Goal: Task Accomplishment & Management: Manage account settings

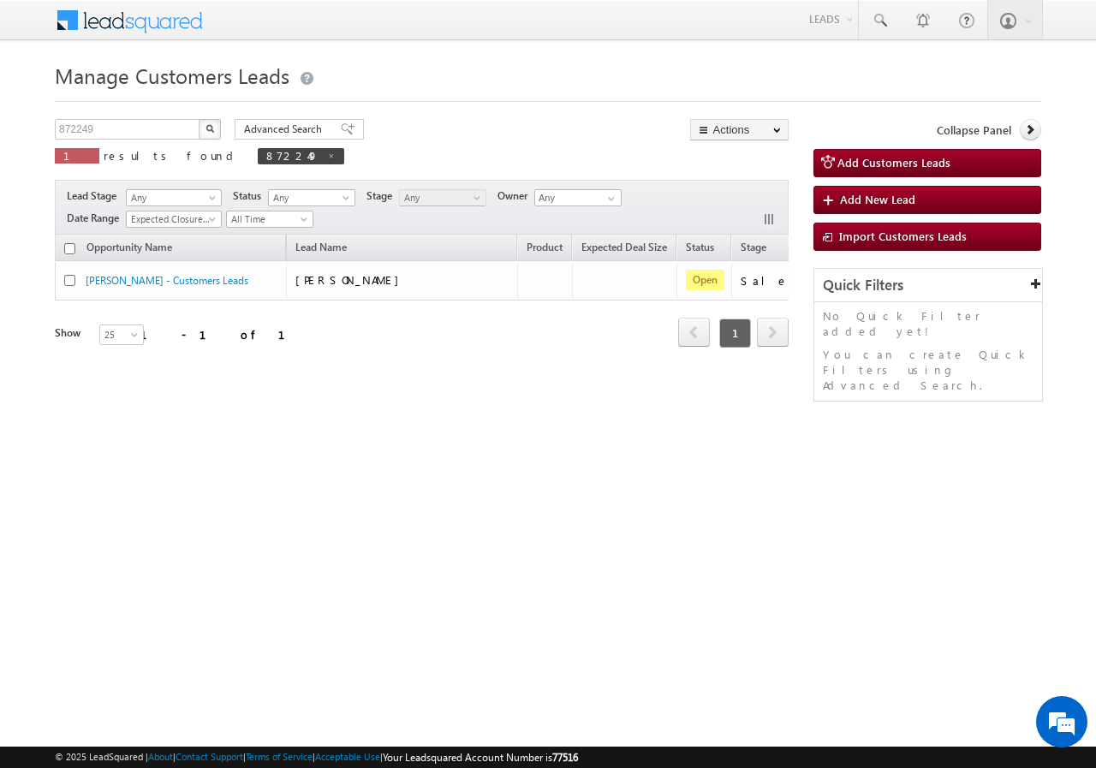
click at [121, 141] on div "872249 X 1 results found 872249" at bounding box center [199, 143] width 289 height 49
click at [117, 138] on input "872249" at bounding box center [128, 129] width 146 height 21
click at [117, 139] on input "872249" at bounding box center [128, 129] width 146 height 21
paste input "9162"
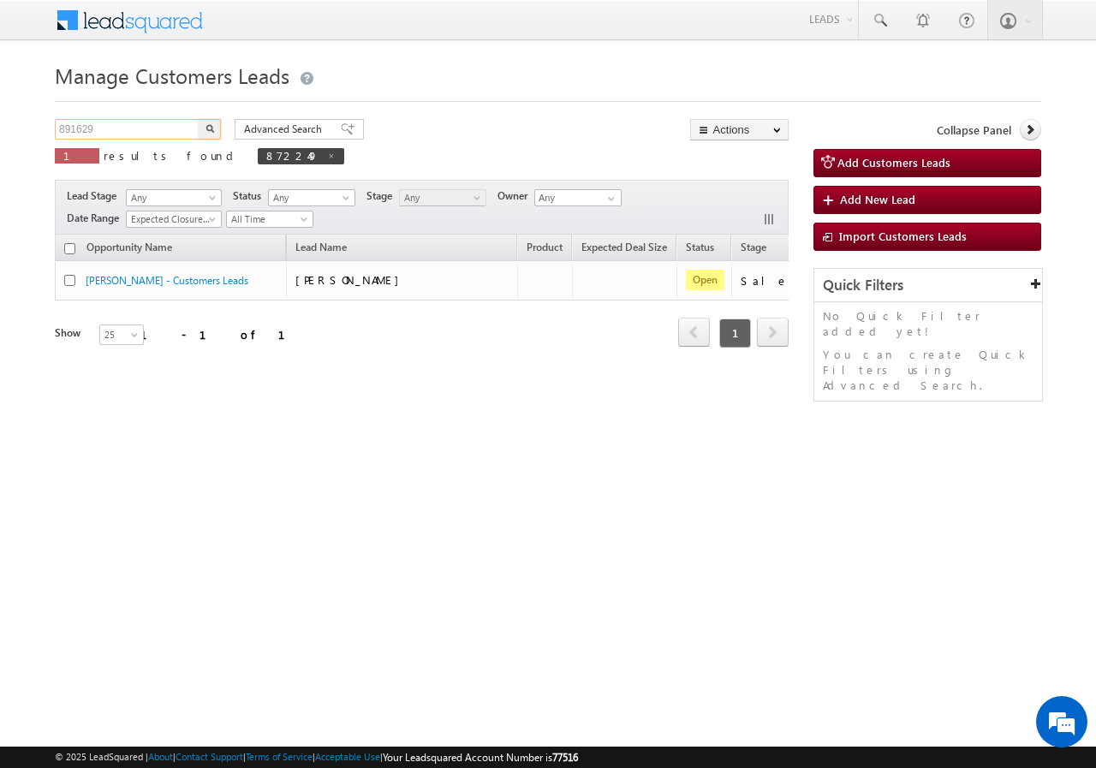
type input "891629"
click at [212, 128] on img "button" at bounding box center [210, 128] width 9 height 9
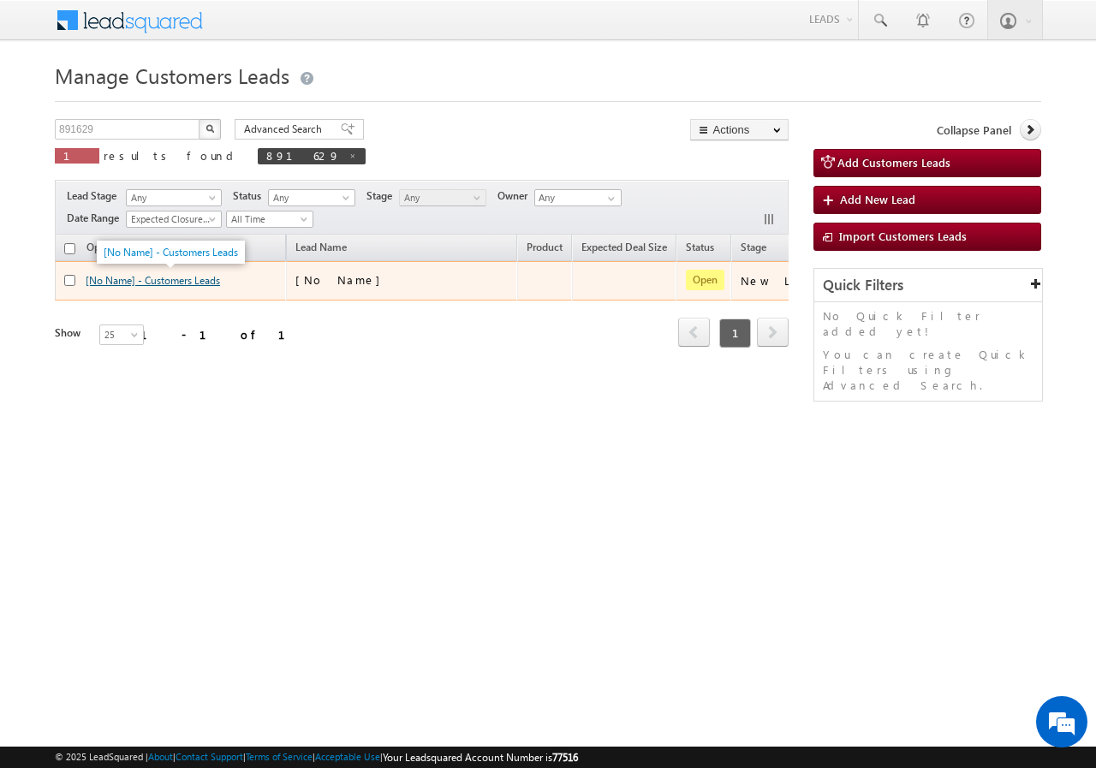
click at [126, 277] on link "[No Name] - Customers Leads" at bounding box center [153, 280] width 134 height 13
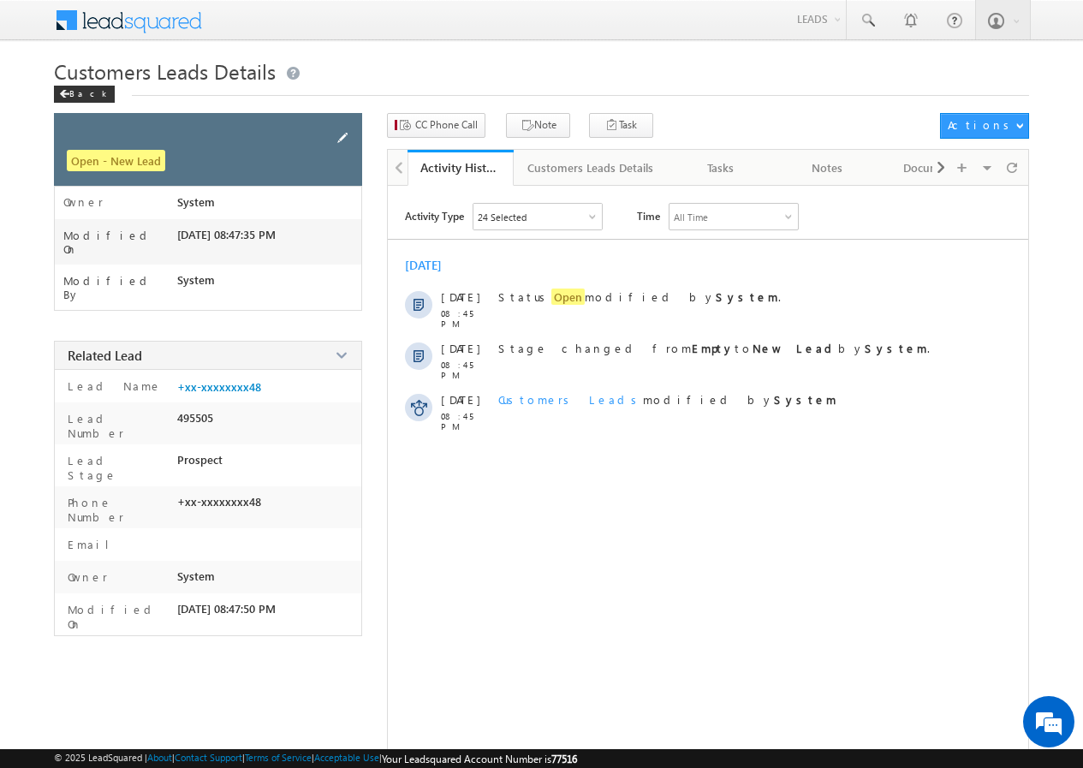
click at [340, 137] on span at bounding box center [342, 137] width 19 height 19
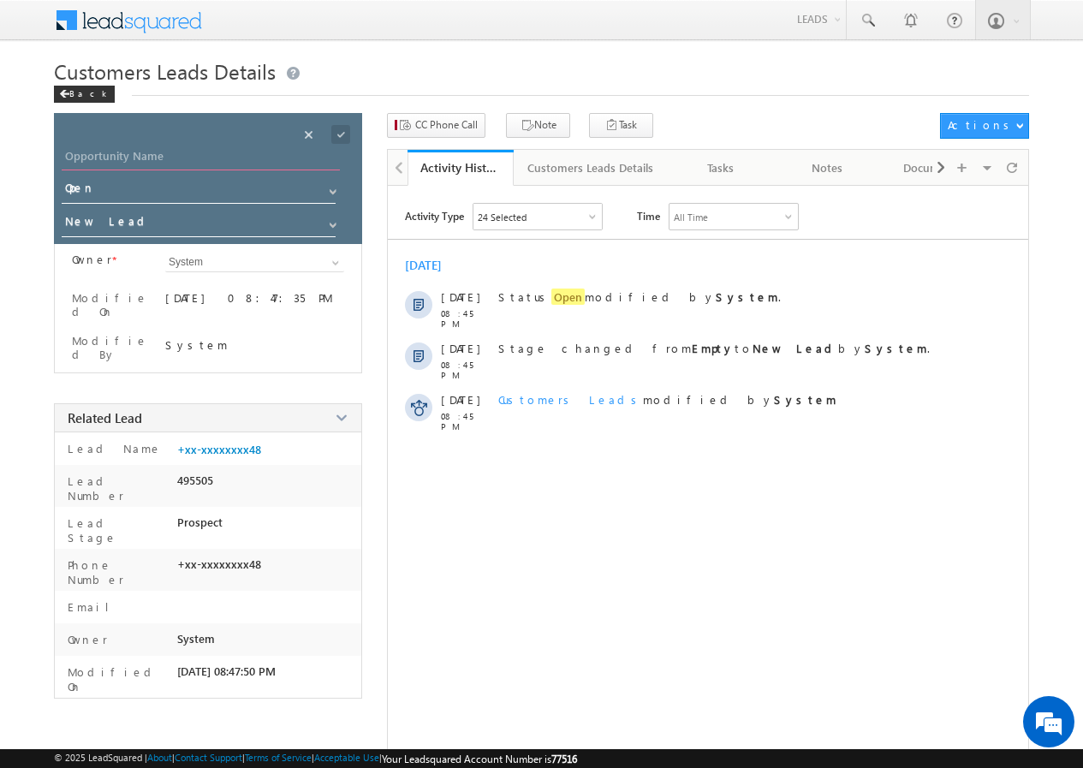
click at [200, 157] on input "Opportunity Name" at bounding box center [201, 158] width 278 height 24
paste input "[PERSON_NAME]"
type input "[PERSON_NAME]"
click at [346, 137] on span at bounding box center [340, 134] width 19 height 19
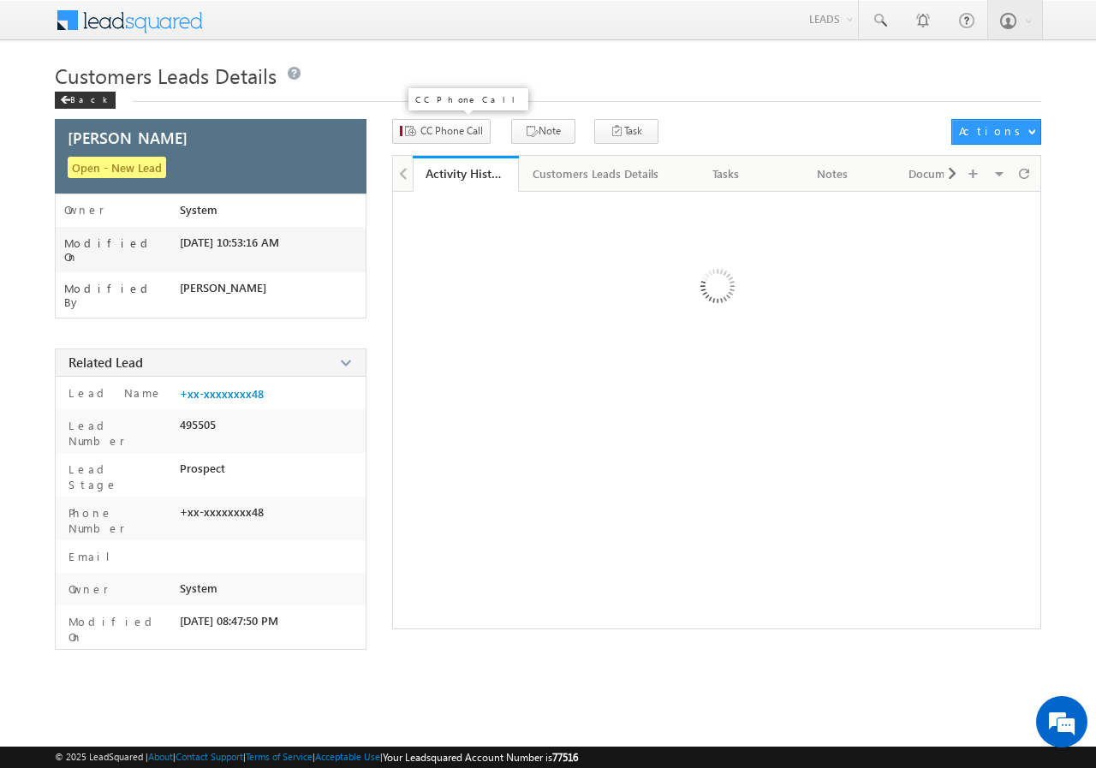
click at [428, 115] on div "Customers Leads Details Back" at bounding box center [548, 88] width 987 height 62
click at [427, 124] on span "CC Phone Call" at bounding box center [451, 130] width 63 height 15
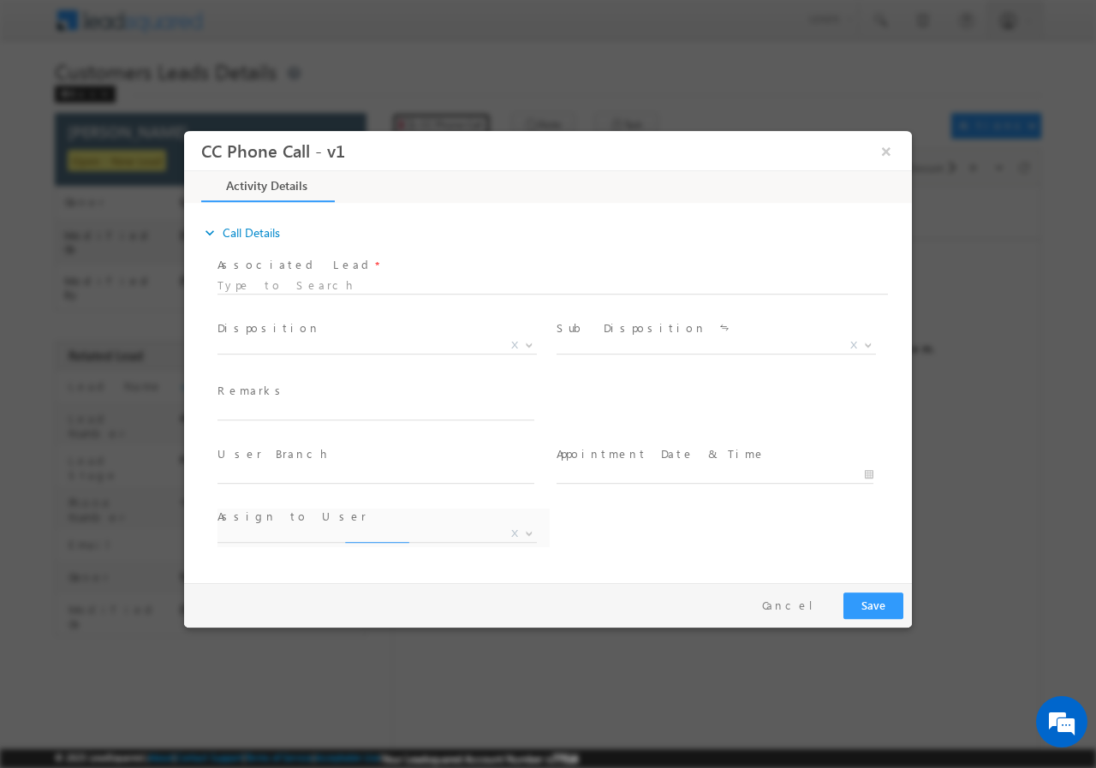
select select "Rose.Shyse+sgrl@leadsquared.com"
click at [322, 346] on span "X" at bounding box center [377, 345] width 319 height 17
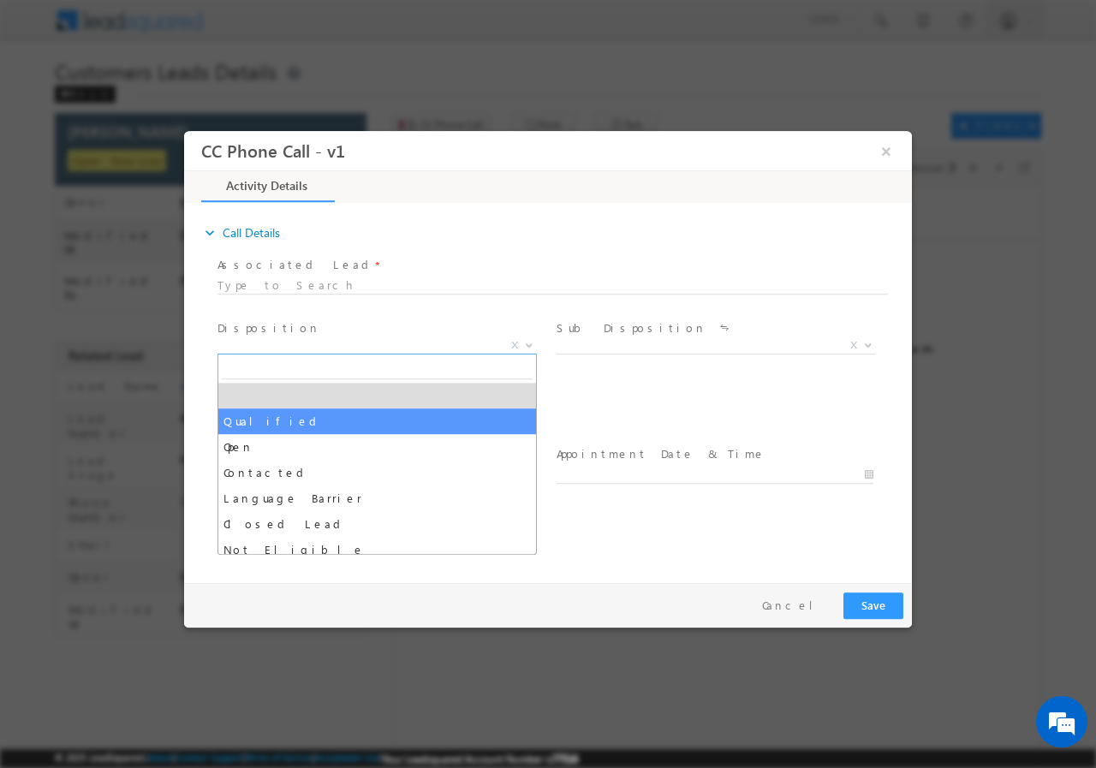
select select "Qualified"
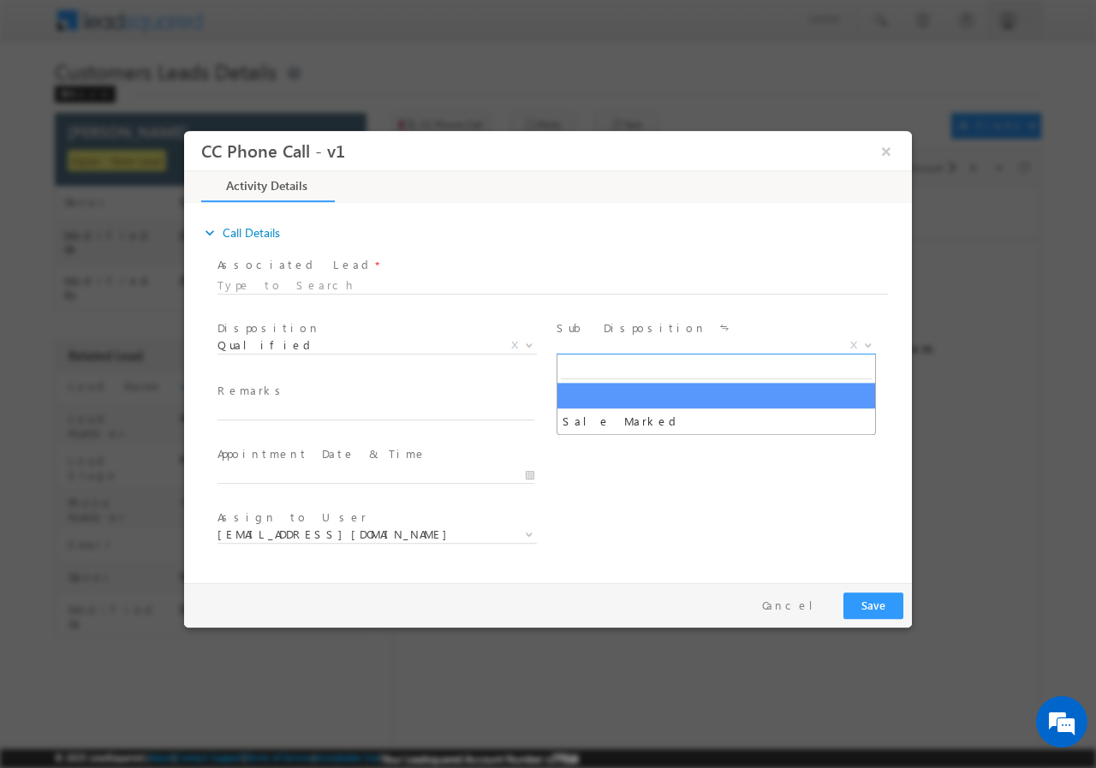
click at [627, 344] on span "X" at bounding box center [716, 345] width 319 height 17
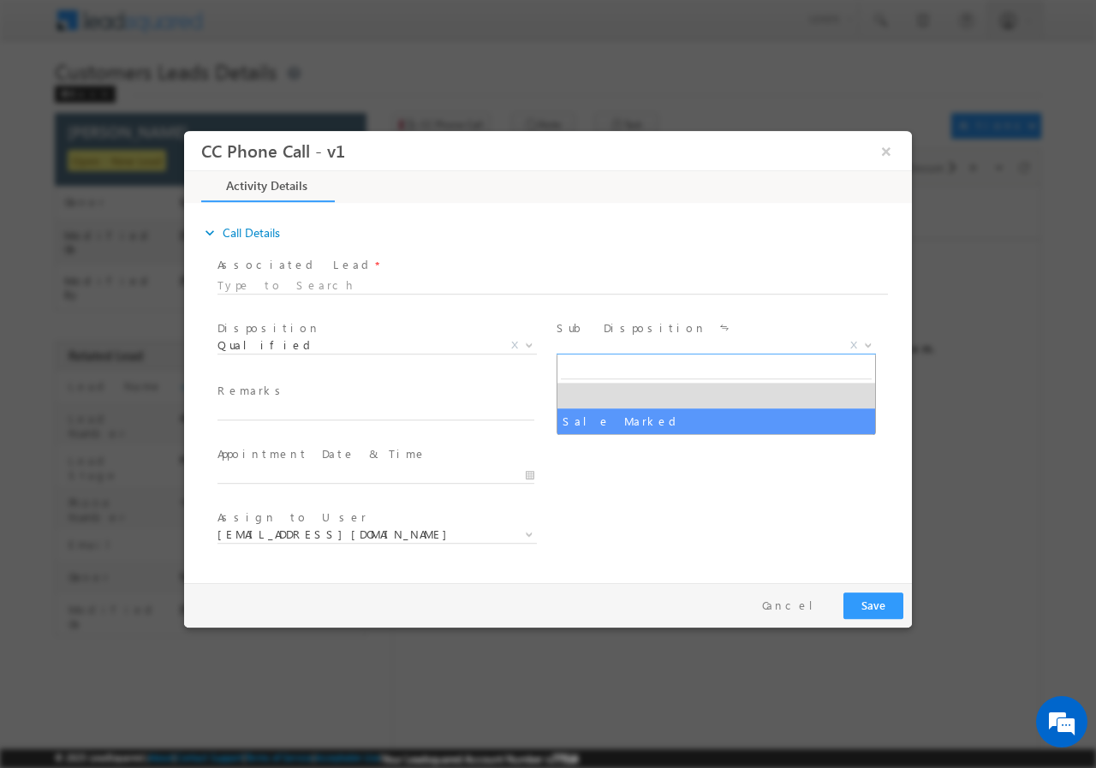
select select "Sale Marked"
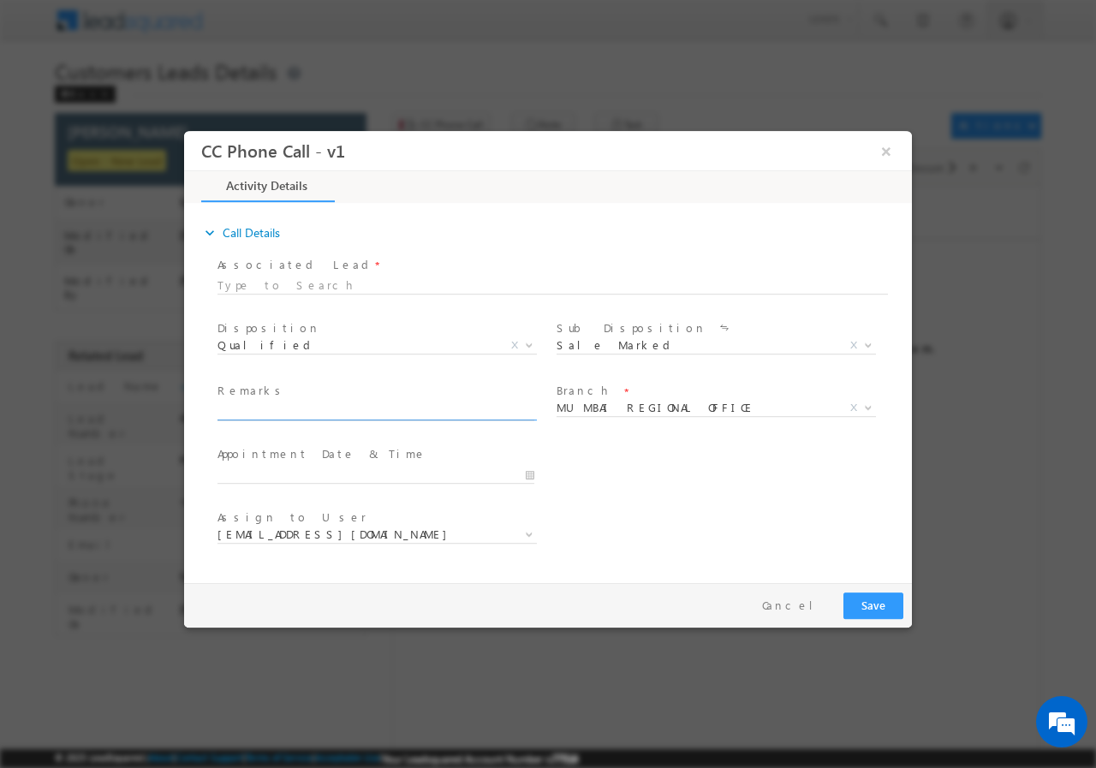
click at [294, 416] on input "text" at bounding box center [376, 411] width 317 height 17
paste input "891629//VB Interested//MOHD MOHSIN//9554546748//Flat Purchase// PV-20L// Loan R…"
type input "891629//VB Interested//MOHD MOHSIN//9554546748//Flat Purchase// PV-20L// Loan R…"
click at [629, 408] on span "MUMBAI REGIONAL OFFICE" at bounding box center [696, 406] width 278 height 15
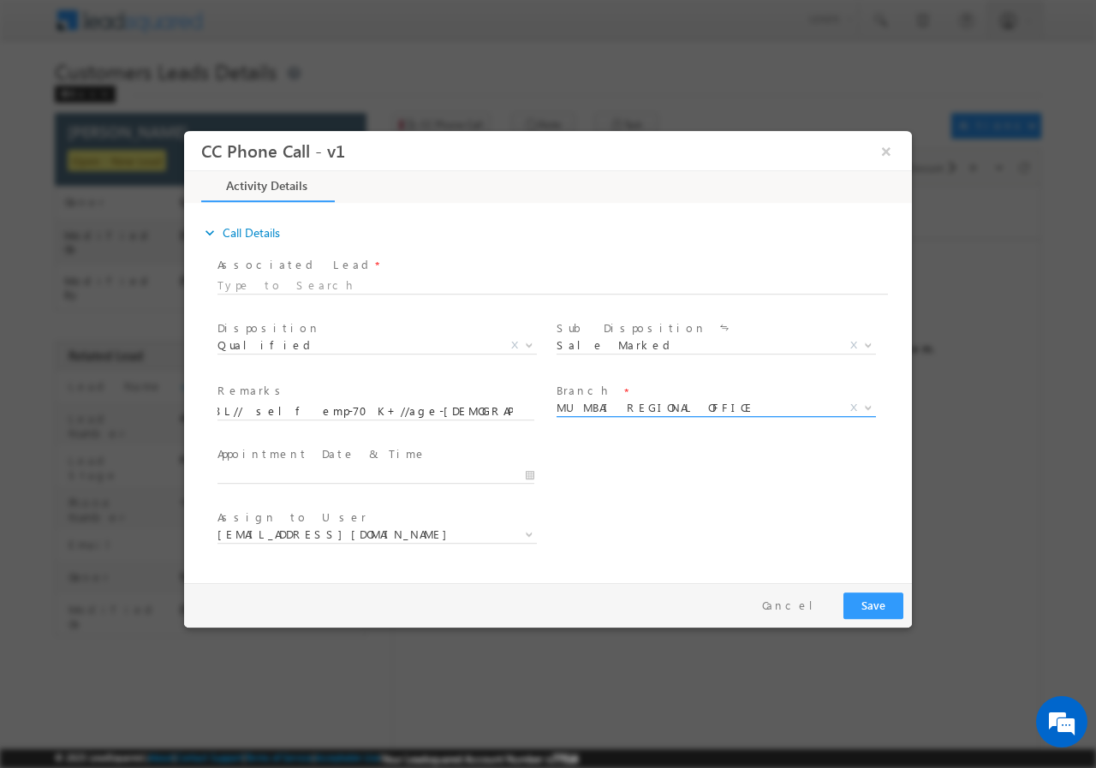
click at [629, 408] on span "MUMBAI REGIONAL OFFICE" at bounding box center [696, 406] width 278 height 15
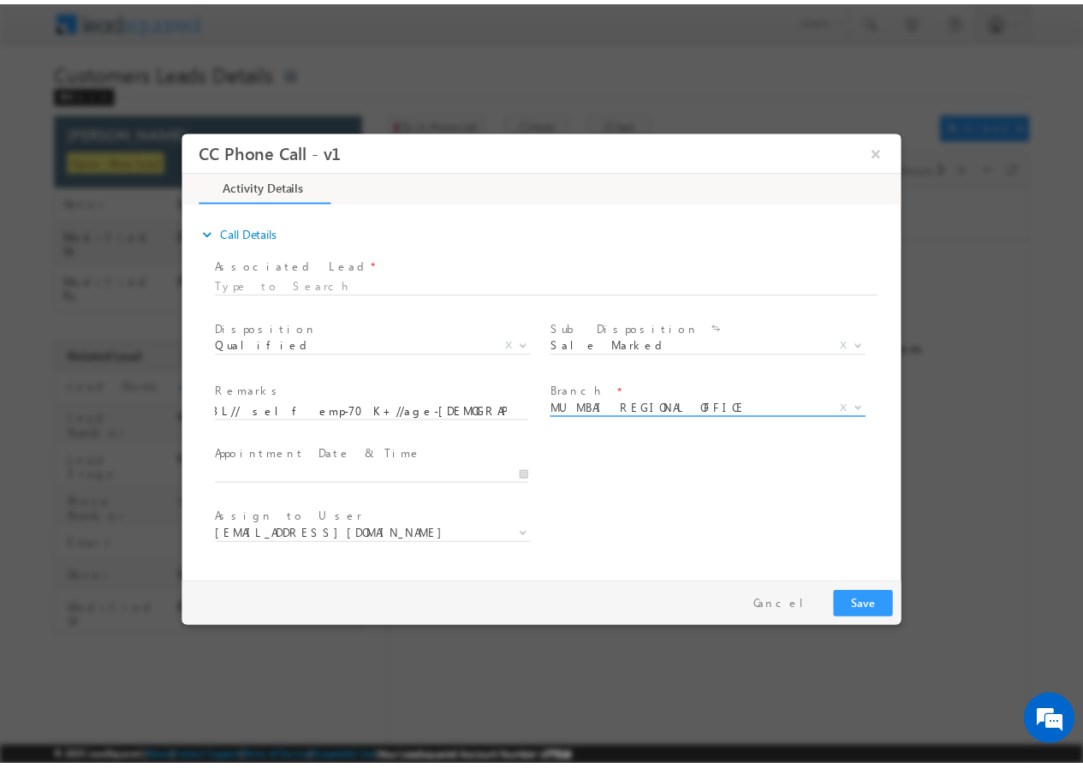
scroll to position [0, 0]
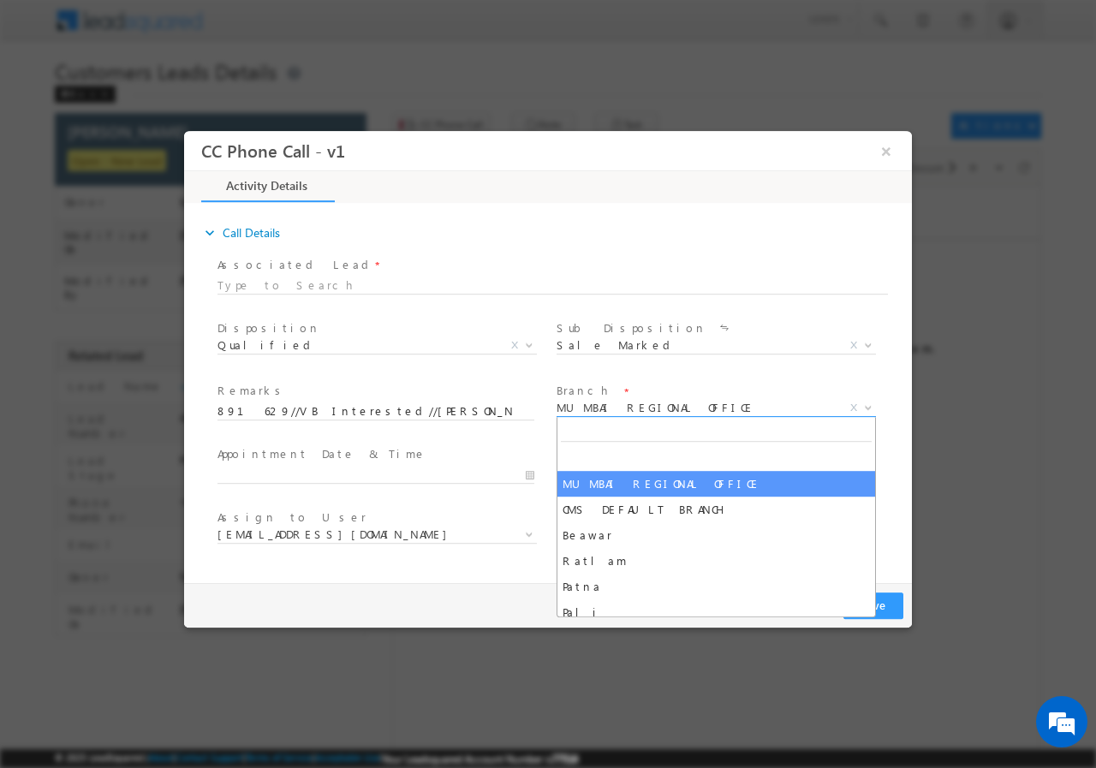
click at [628, 408] on span "MUMBAI REGIONAL OFFICE" at bounding box center [696, 406] width 278 height 15
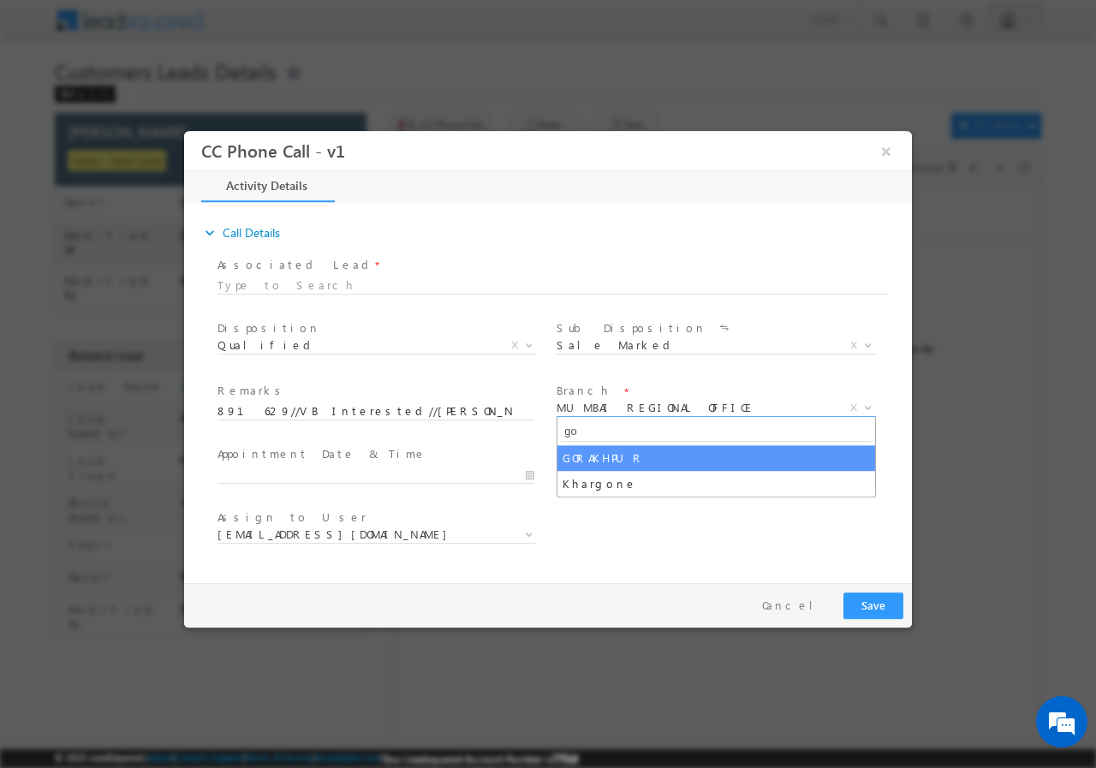
type input "go"
select select "GORAKHPUR"
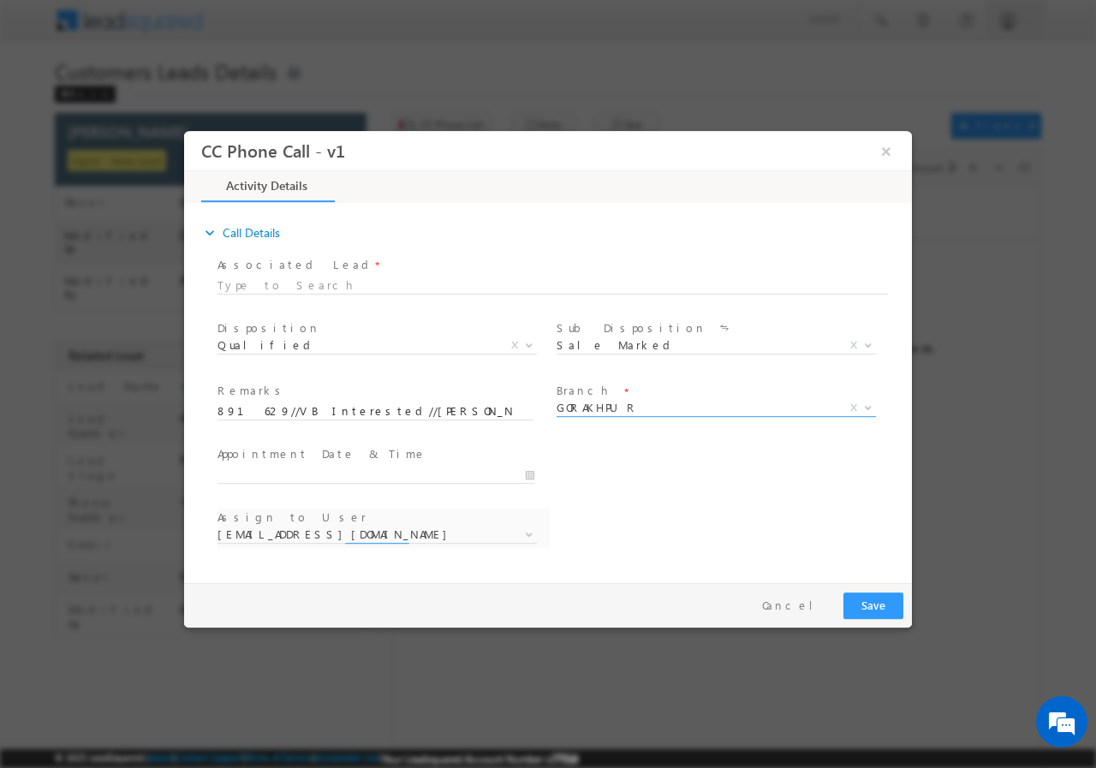
select select "devesh.srivastava@sgrlimited.in"
click at [528, 469] on input "09/17/2025 10:52 AM" at bounding box center [376, 474] width 317 height 17
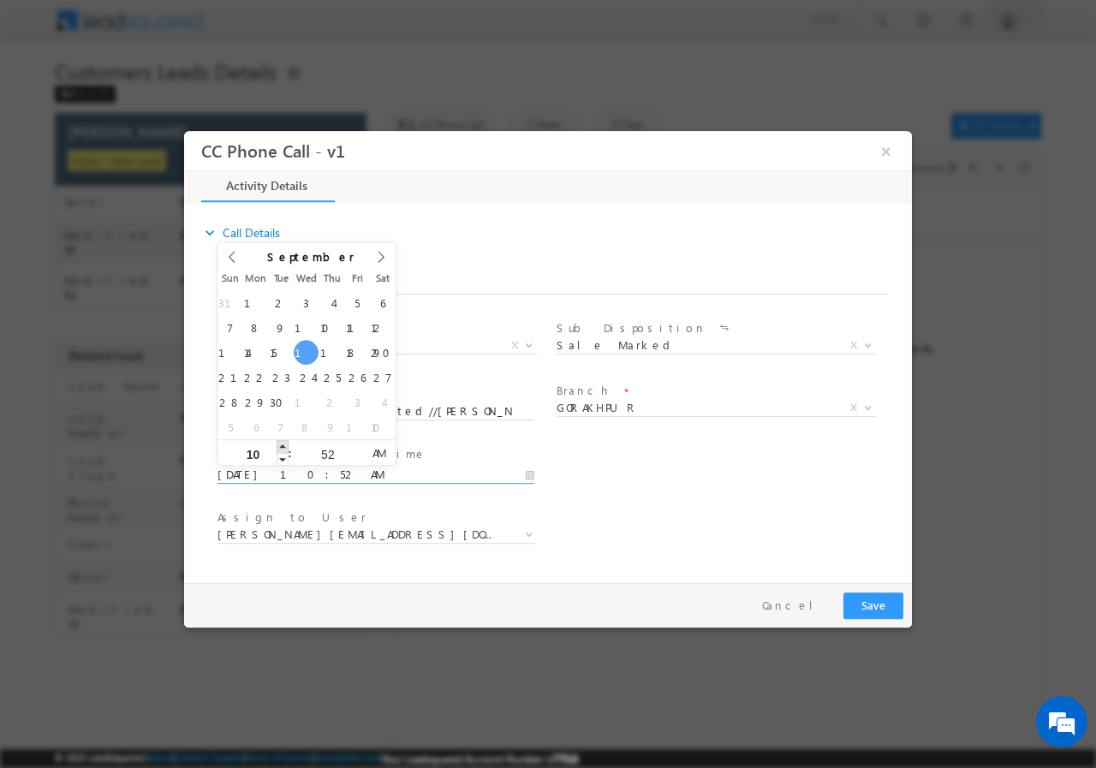
type input "09/17/2025 11:52 AM"
type input "11"
click at [282, 444] on span at bounding box center [283, 445] width 12 height 13
type input "09/17/2025 12:52 PM"
type input "12"
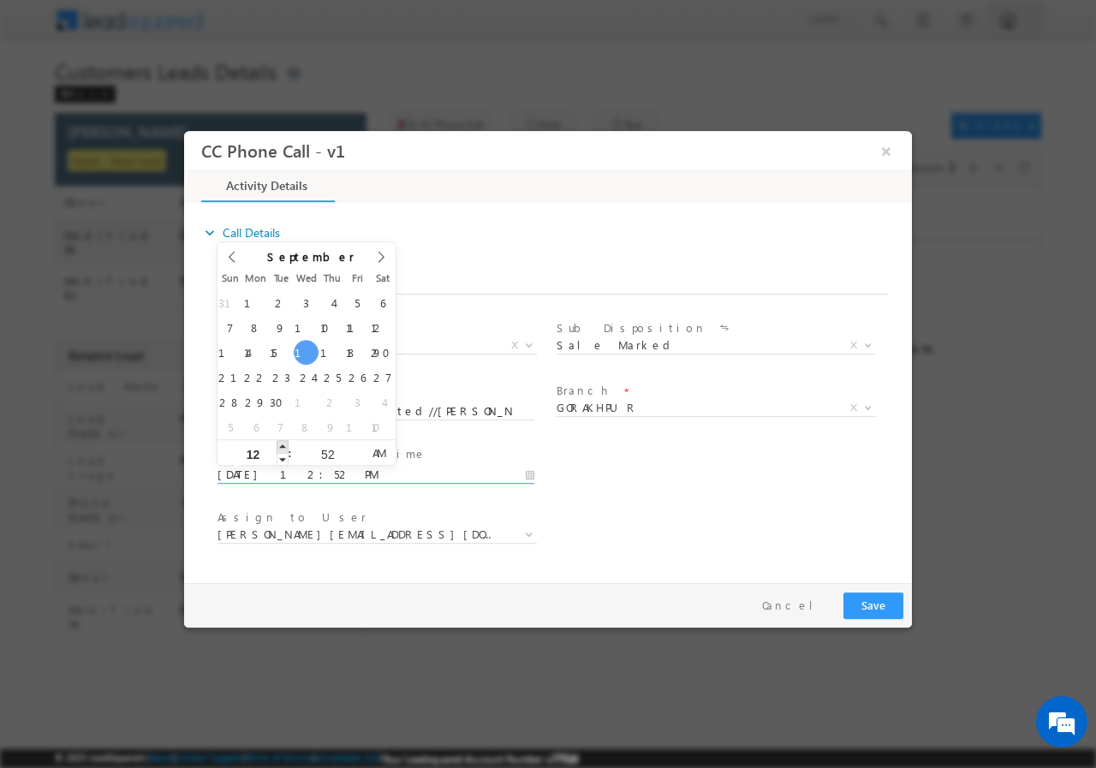
click at [282, 444] on span at bounding box center [283, 445] width 12 height 13
type input "09/17/2025 1:52 PM"
type input "01"
click at [282, 444] on span at bounding box center [283, 445] width 12 height 13
type input "09/17/2025 2:52 PM"
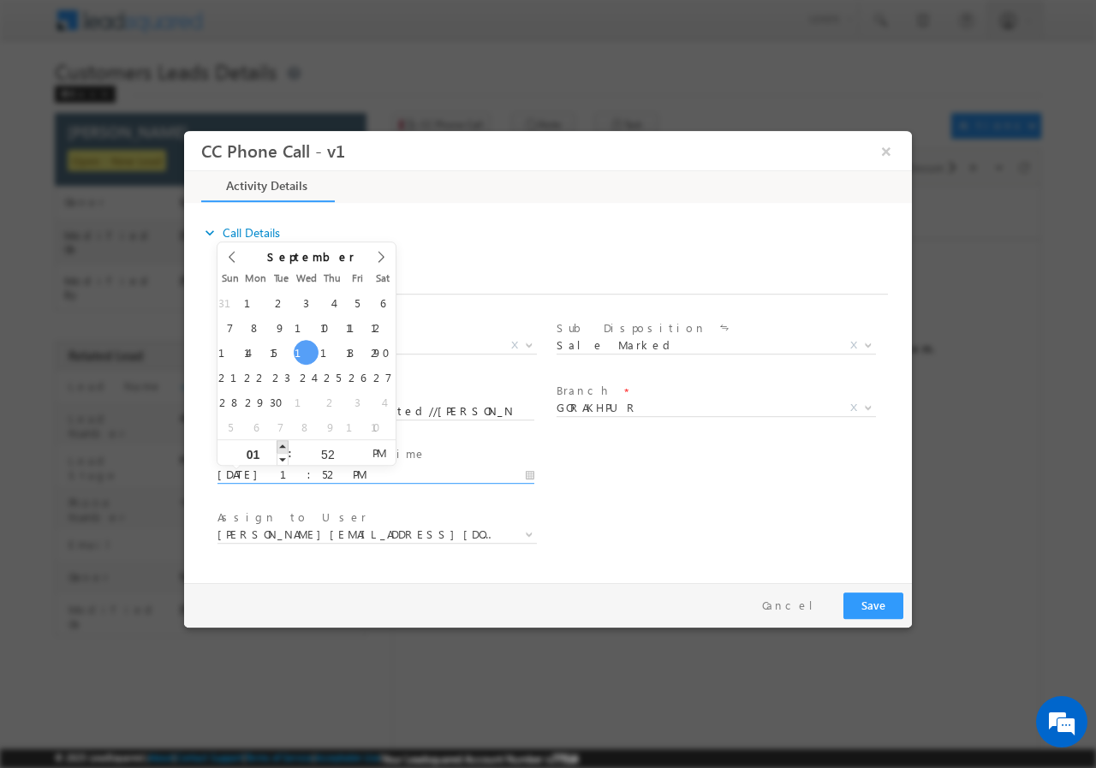
type input "02"
click at [282, 444] on span at bounding box center [283, 445] width 12 height 13
type input "09/17/2025 3:52 PM"
type input "03"
click at [282, 444] on span at bounding box center [283, 445] width 12 height 13
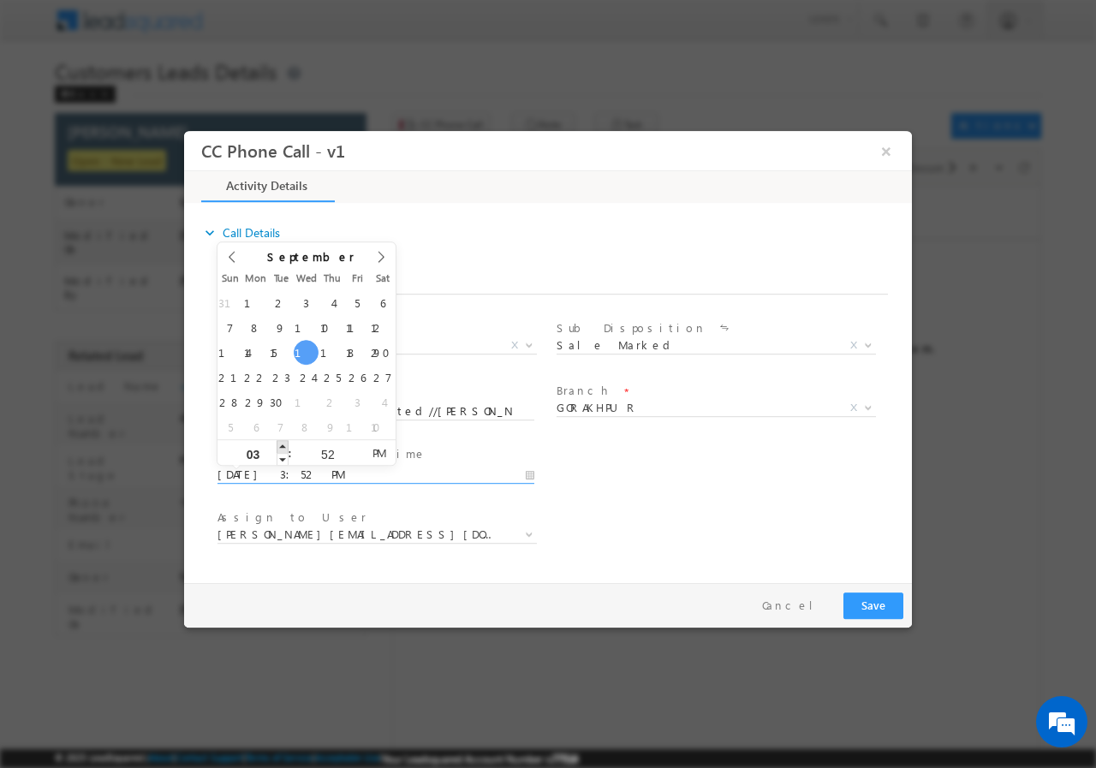
type input "09/17/2025 4:52 PM"
type input "04"
click at [282, 444] on span at bounding box center [283, 445] width 12 height 13
type input "09/17/2025 5:52 PM"
type input "05"
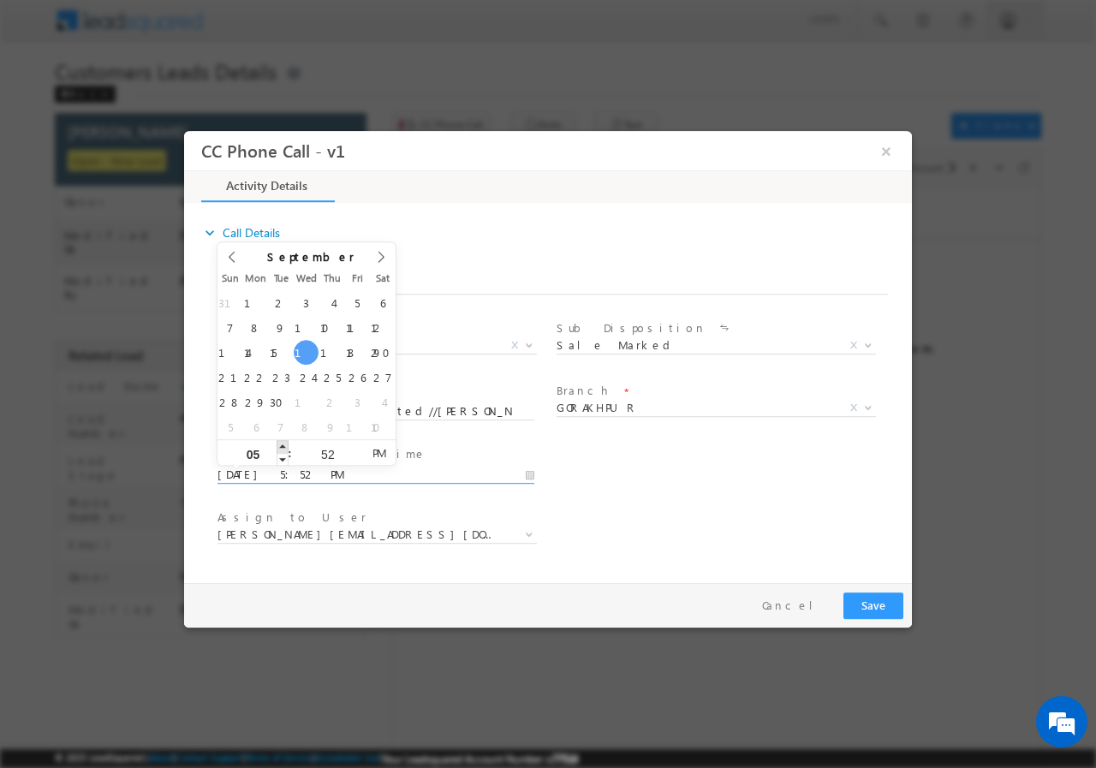
click at [282, 444] on span at bounding box center [283, 445] width 12 height 13
type input "09/17/2025 6:52 PM"
type input "06"
click at [282, 444] on span at bounding box center [283, 445] width 12 height 13
type input "09/17/2025 5:52 PM"
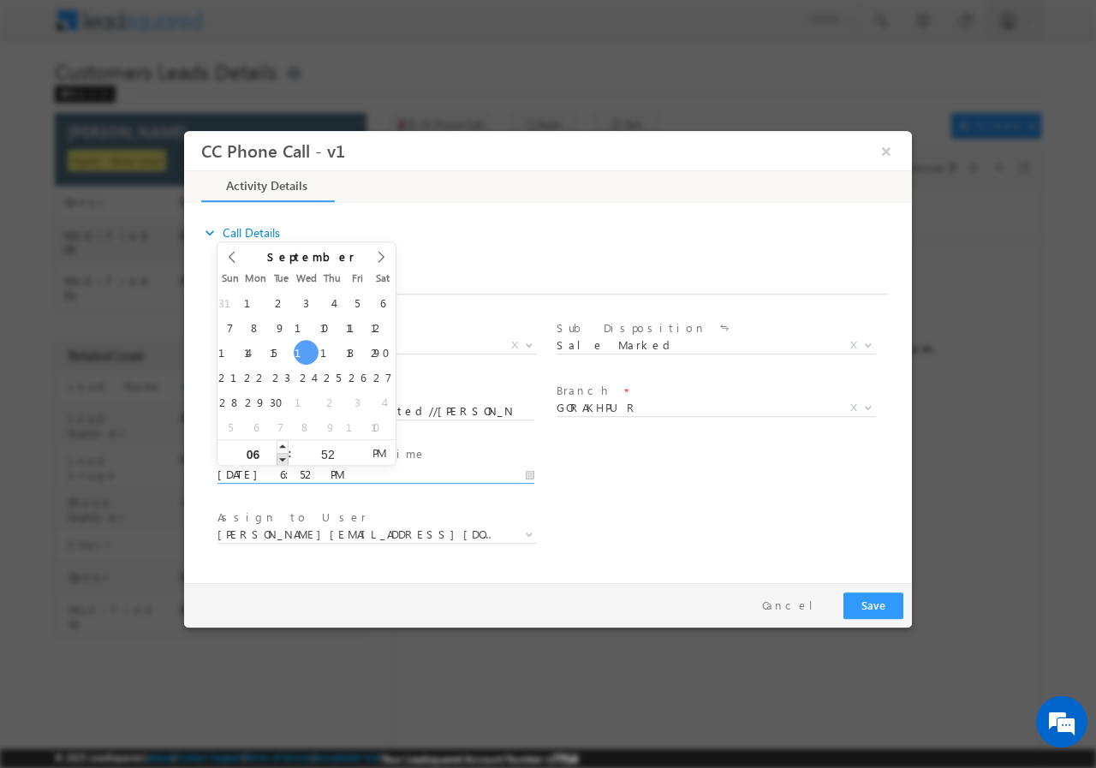
type input "05"
click at [282, 459] on span at bounding box center [283, 458] width 12 height 13
type input "09/17/2025 4:52 PM"
type input "04"
click at [282, 459] on span at bounding box center [283, 458] width 12 height 13
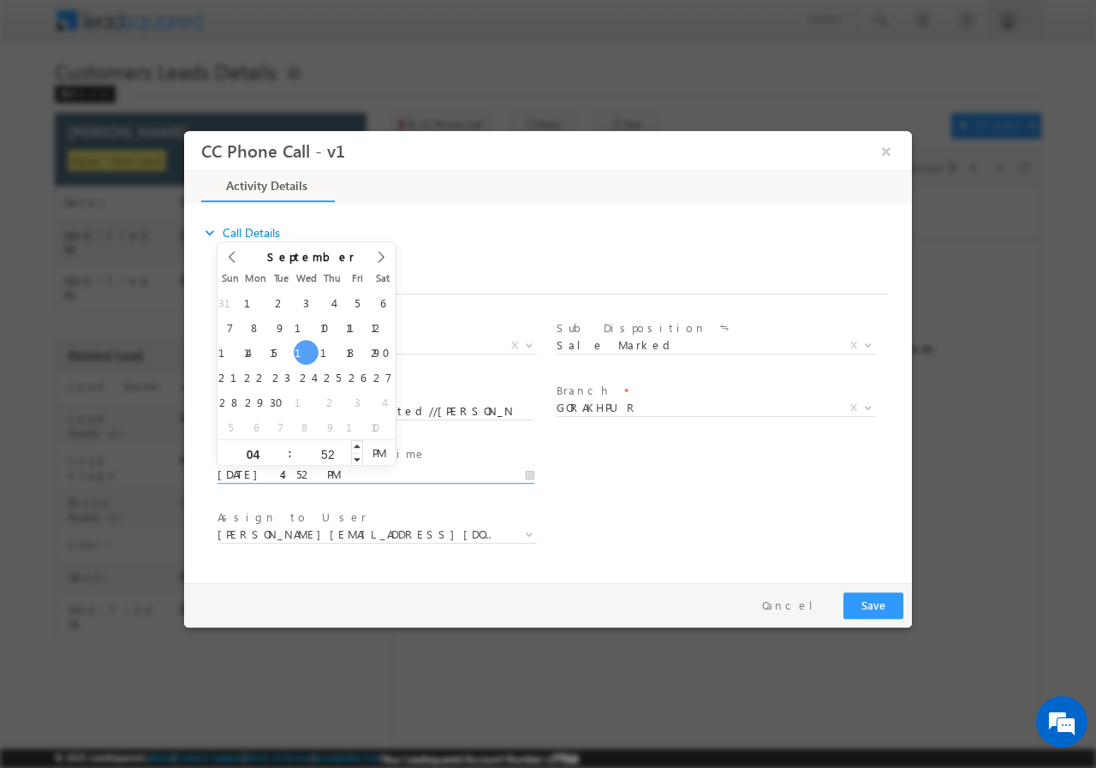
click at [328, 455] on input "52" at bounding box center [327, 453] width 71 height 11
type input "00"
type input "09/17/2025 4:00 PM"
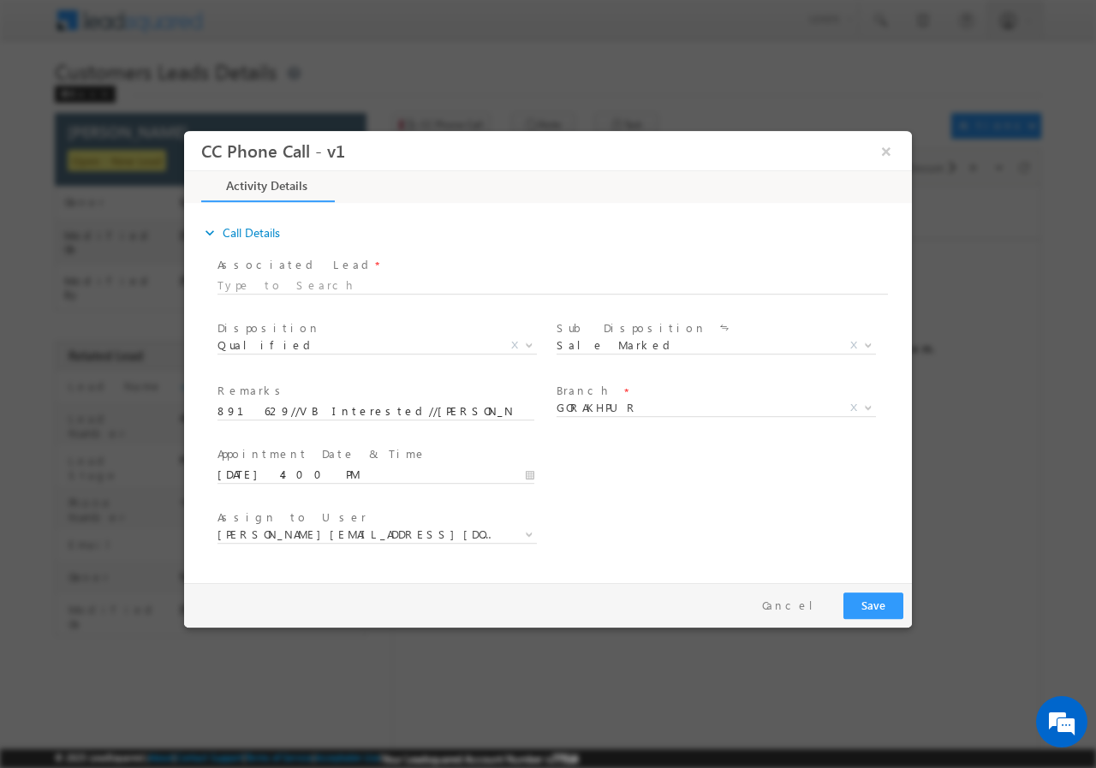
click at [677, 491] on div "User Branch * Appointment Date & Time * 09/17/2025 4:00 PM" at bounding box center [563, 472] width 698 height 63
click at [414, 535] on span "devesh.srivastava@sgrlimited.in" at bounding box center [357, 533] width 278 height 15
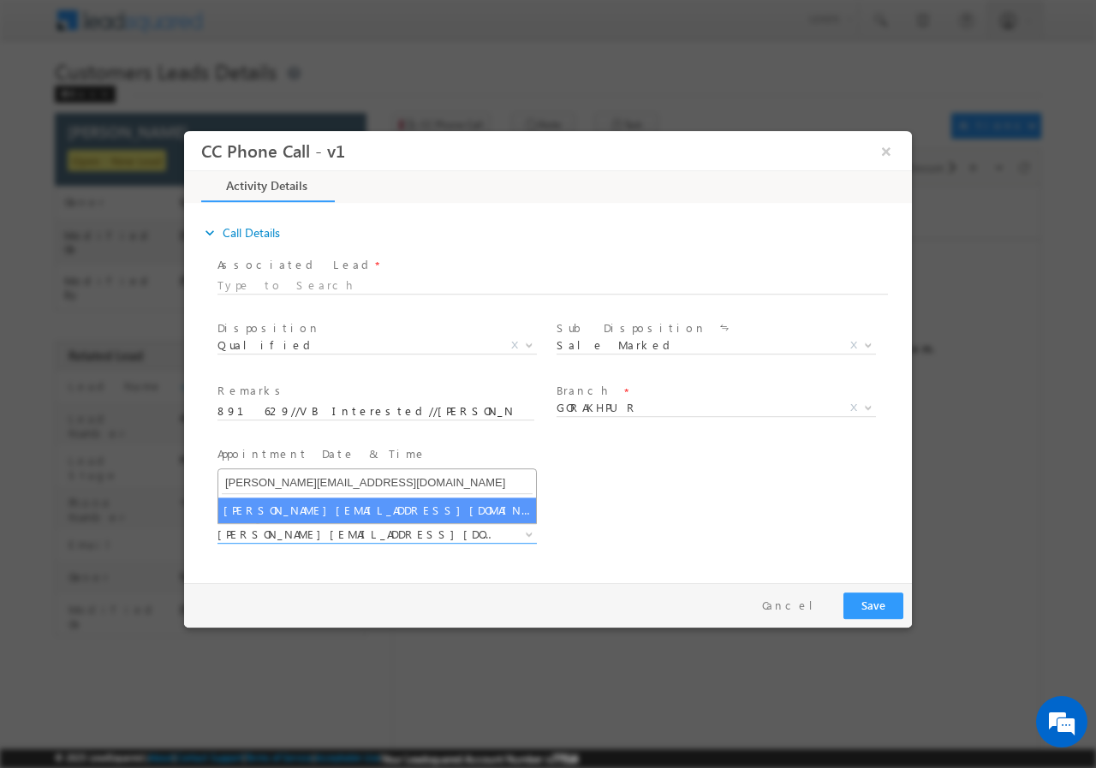
type input "suryakant.tripathi@sgrlimited.in"
select select "suryakant.tripathi@sgrlimited.in"
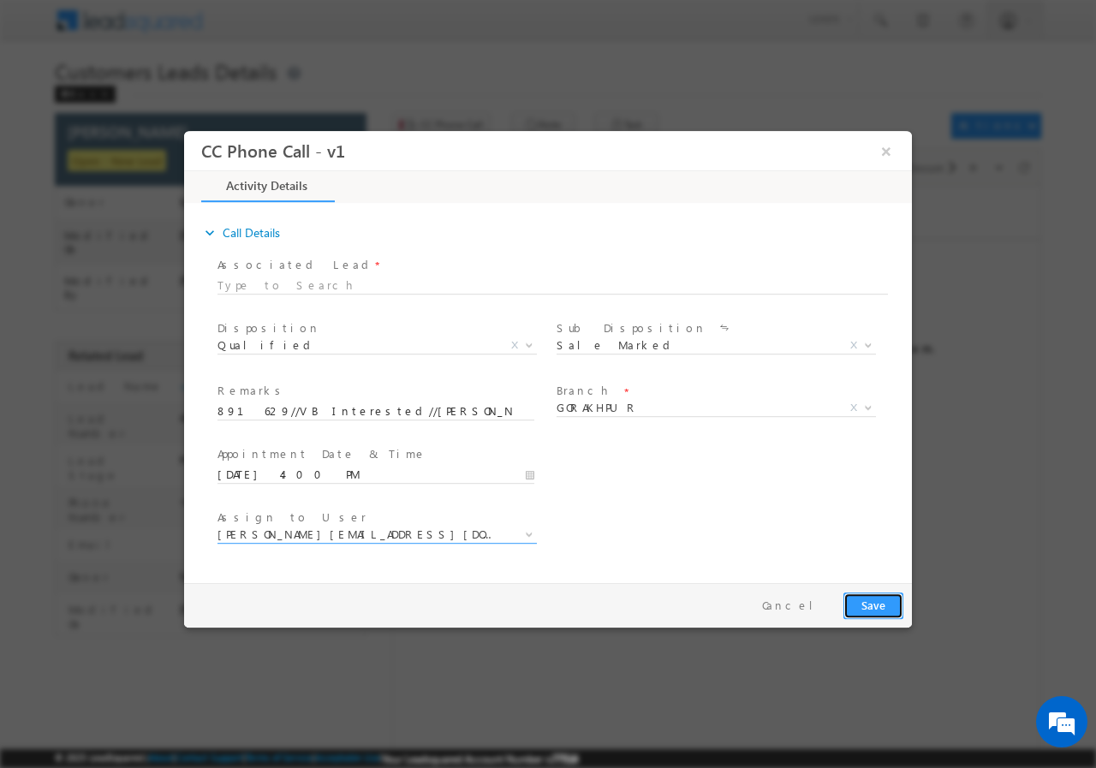
click at [868, 605] on button "Save" at bounding box center [874, 605] width 60 height 27
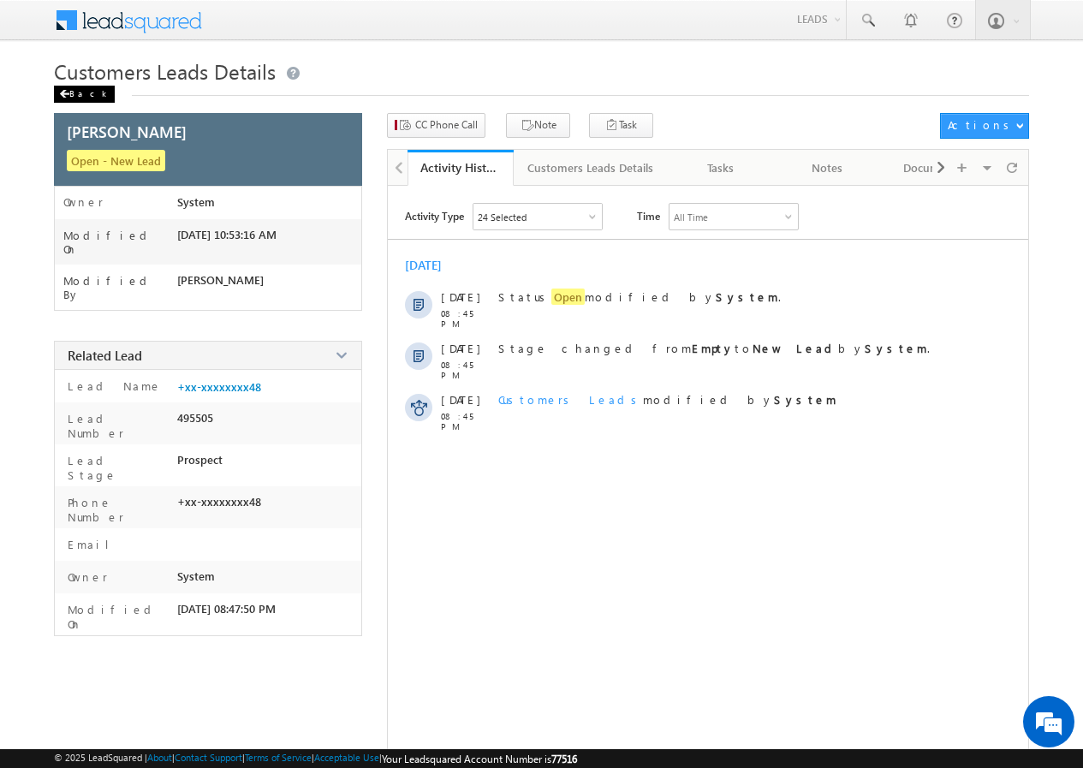
click at [82, 100] on div "Back" at bounding box center [84, 94] width 61 height 17
